Goal: Task Accomplishment & Management: Complete application form

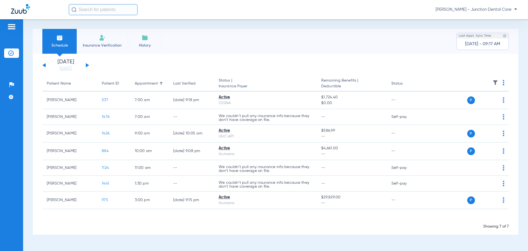
click at [98, 39] on li "Insurance Verification" at bounding box center [102, 41] width 51 height 25
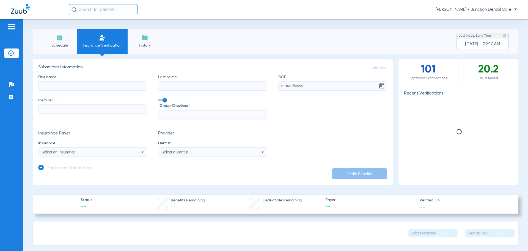
click at [55, 84] on input "First name" at bounding box center [92, 85] width 109 height 9
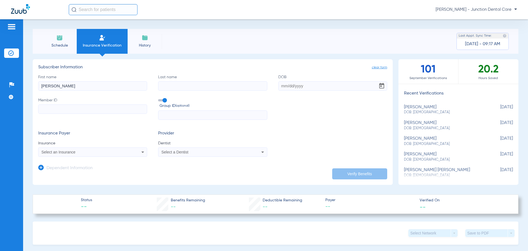
type input "[PERSON_NAME]"
type input "taburnal"
click at [283, 85] on input "DOB Required" at bounding box center [332, 85] width 109 height 9
type input "[DATE]"
click at [76, 106] on input "Member ID" at bounding box center [92, 108] width 109 height 9
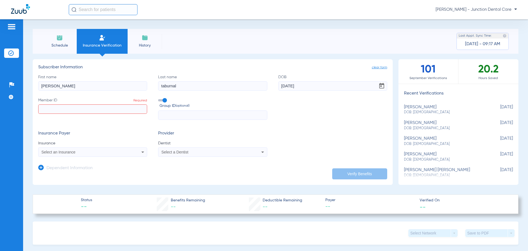
click at [67, 111] on input "Member ID Required" at bounding box center [92, 108] width 109 height 9
type input "U93272108"
click at [73, 152] on span "Select an Insurance" at bounding box center [59, 152] width 34 height 4
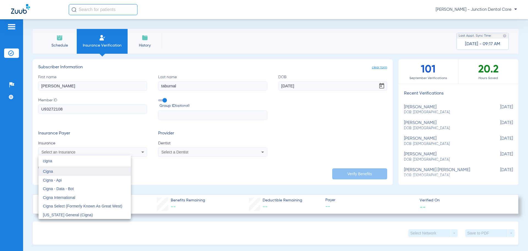
type input "cigna"
click at [63, 174] on mat-option "Cigna" at bounding box center [85, 171] width 92 height 9
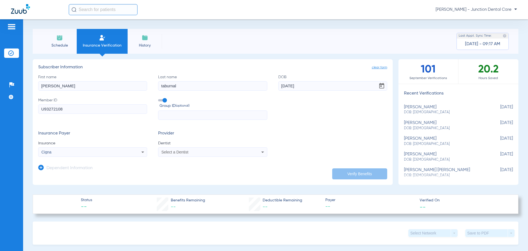
click at [193, 149] on div "Select a Dentist" at bounding box center [212, 152] width 108 height 7
type input "azee"
click at [195, 172] on span "[PERSON_NAME] 1669151825" at bounding box center [189, 171] width 54 height 4
click at [344, 173] on button "Verify Benefits" at bounding box center [359, 173] width 55 height 11
type input "[PERSON_NAME]"
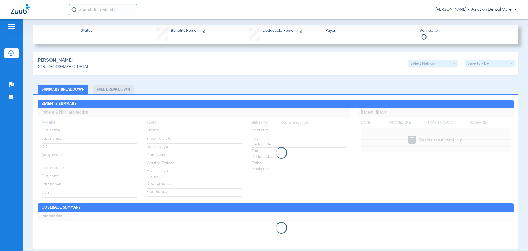
scroll to position [193, 0]
